Goal: Check status: Check status

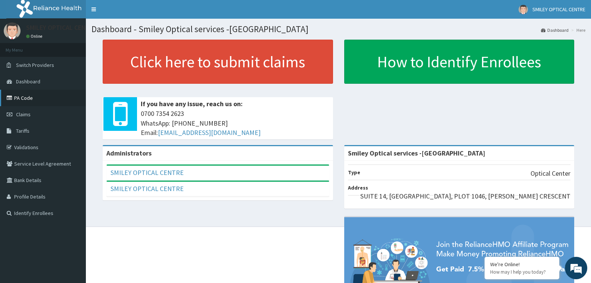
click at [29, 96] on link "PA Code" at bounding box center [43, 98] width 86 height 16
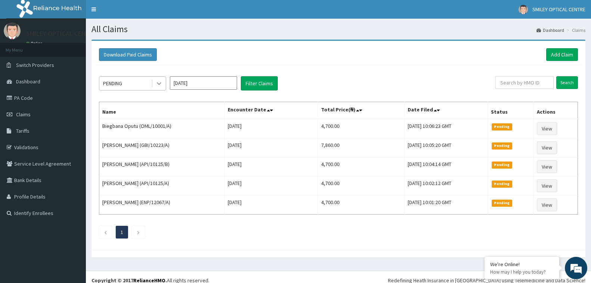
click at [157, 84] on icon at bounding box center [158, 83] width 7 height 7
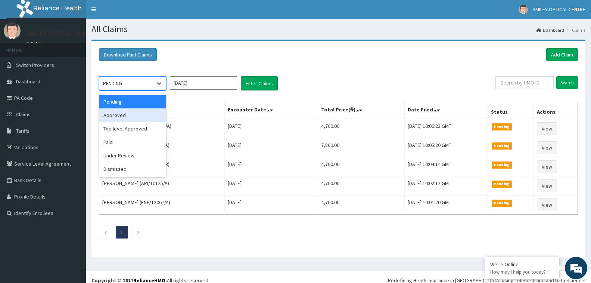
click at [133, 116] on div "Approved" at bounding box center [132, 114] width 67 height 13
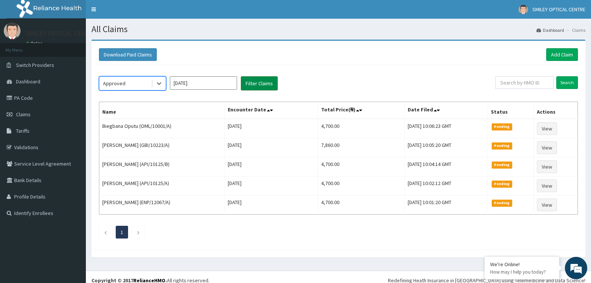
click at [268, 84] on button "Filter Claims" at bounding box center [259, 83] width 37 height 14
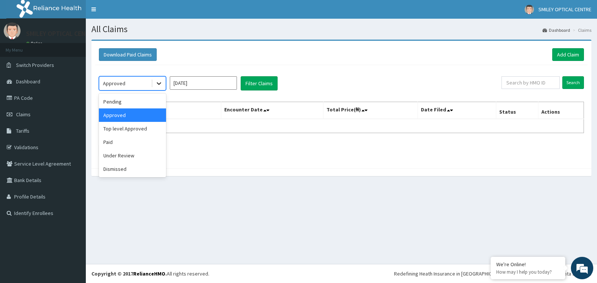
click at [158, 85] on icon at bounding box center [158, 83] width 7 height 7
click at [128, 140] on div "Paid" at bounding box center [132, 141] width 67 height 13
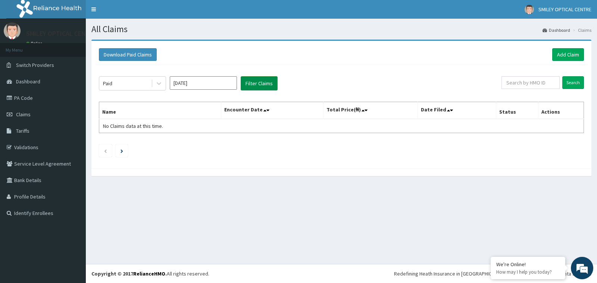
click at [251, 82] on button "Filter Claims" at bounding box center [259, 83] width 37 height 14
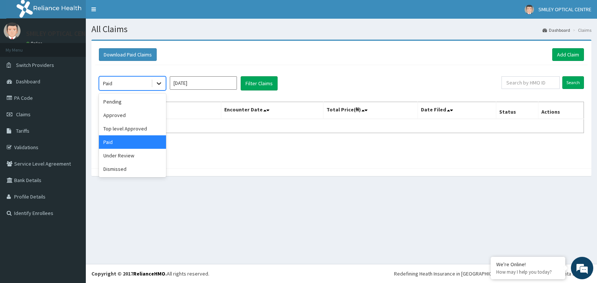
click at [161, 84] on icon at bounding box center [158, 83] width 7 height 7
click at [137, 156] on div "Under Review" at bounding box center [132, 155] width 67 height 13
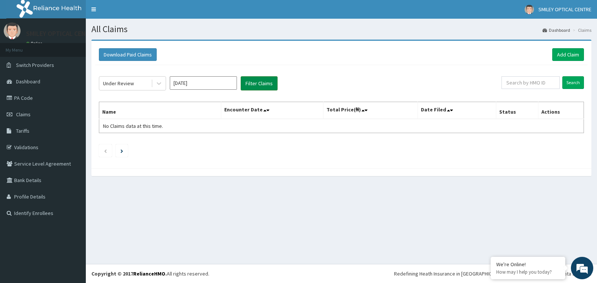
click at [263, 86] on button "Filter Claims" at bounding box center [259, 83] width 37 height 14
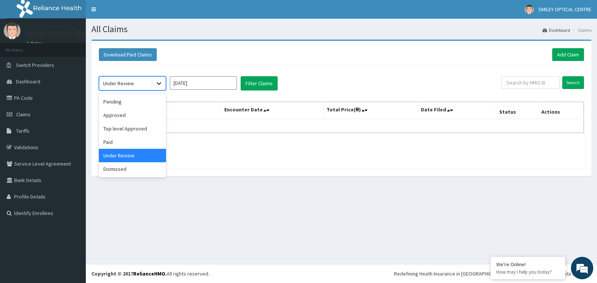
click at [156, 83] on icon at bounding box center [158, 83] width 7 height 7
click at [125, 173] on div "Dismissed" at bounding box center [132, 168] width 67 height 13
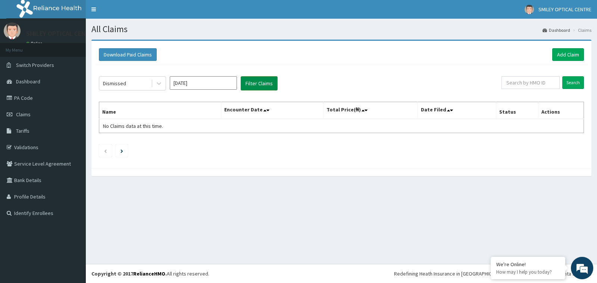
click at [255, 85] on button "Filter Claims" at bounding box center [259, 83] width 37 height 14
click at [49, 102] on link "PA Code" at bounding box center [43, 98] width 86 height 16
